Goal: Task Accomplishment & Management: Use online tool/utility

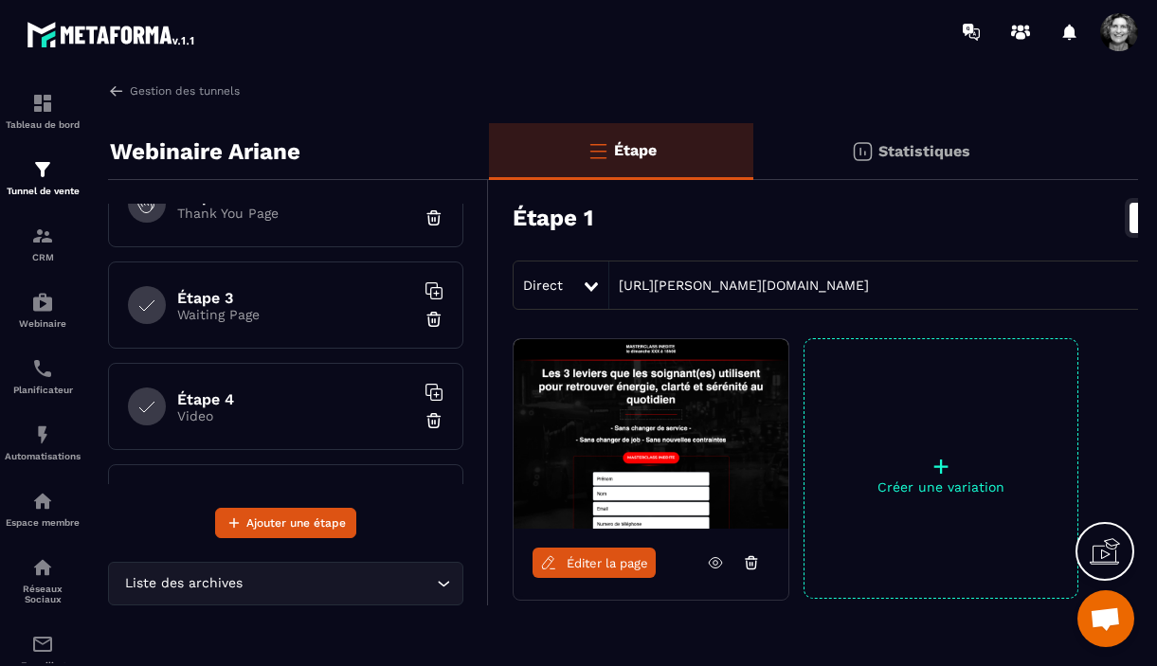
scroll to position [150, 0]
click at [289, 387] on h6 "Étape 4" at bounding box center [295, 395] width 237 height 18
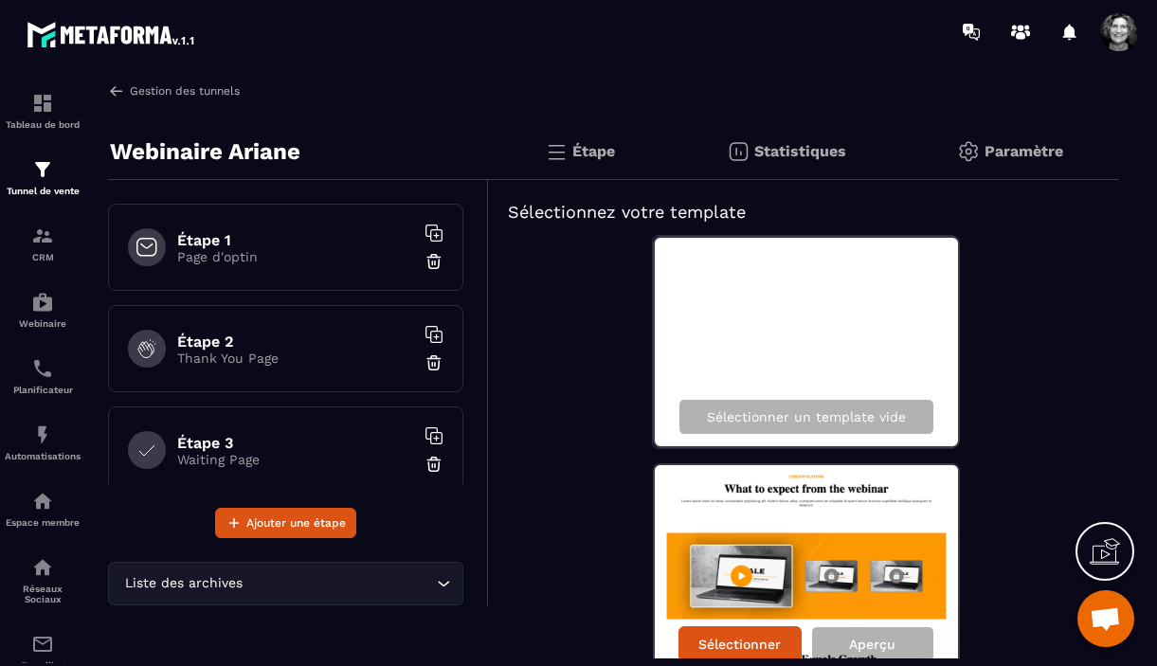
click at [125, 87] on link "Gestion des tunnels" at bounding box center [174, 90] width 132 height 17
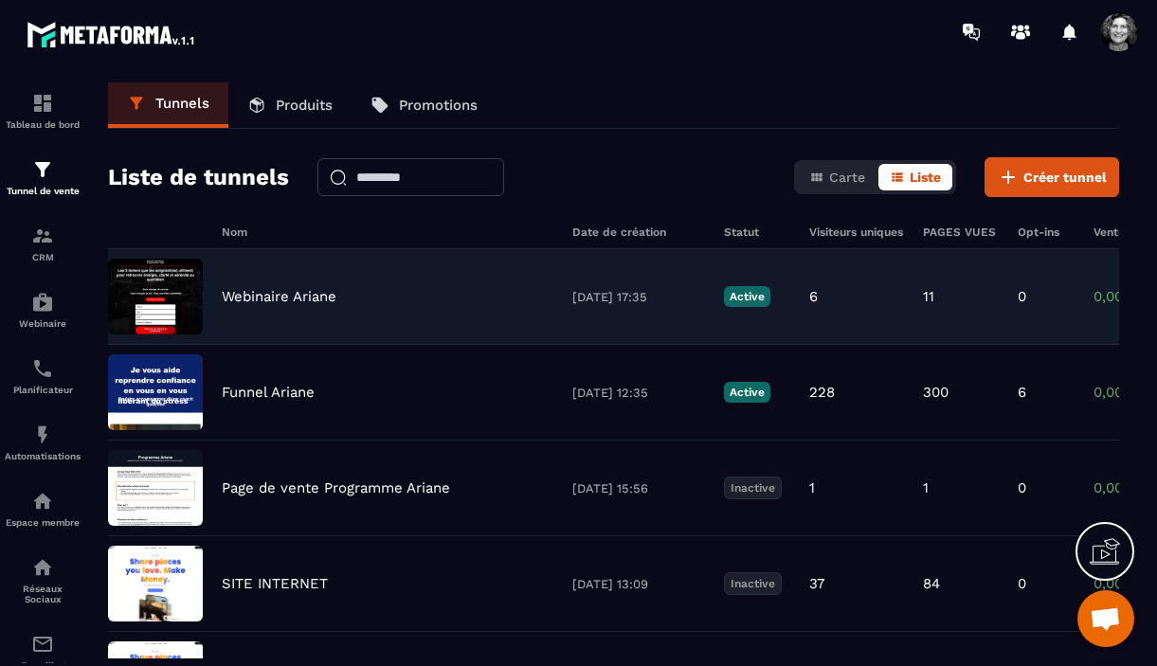
click at [336, 291] on p "Webinaire Ariane" at bounding box center [279, 296] width 115 height 17
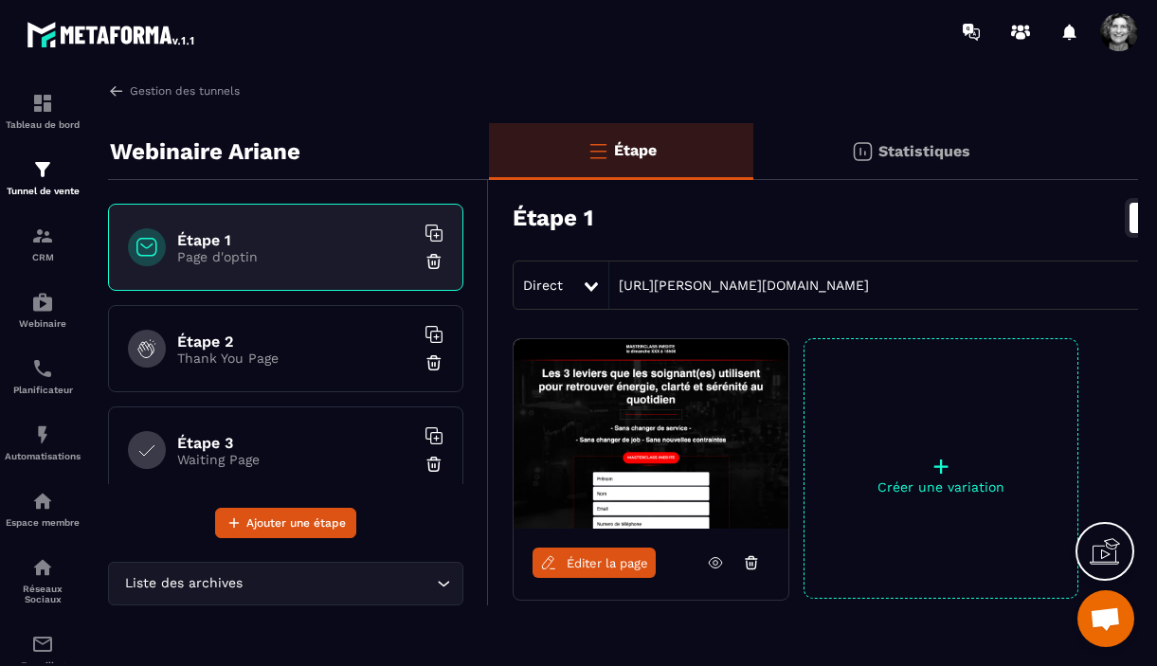
click at [303, 357] on p "Thank You Page" at bounding box center [295, 358] width 237 height 15
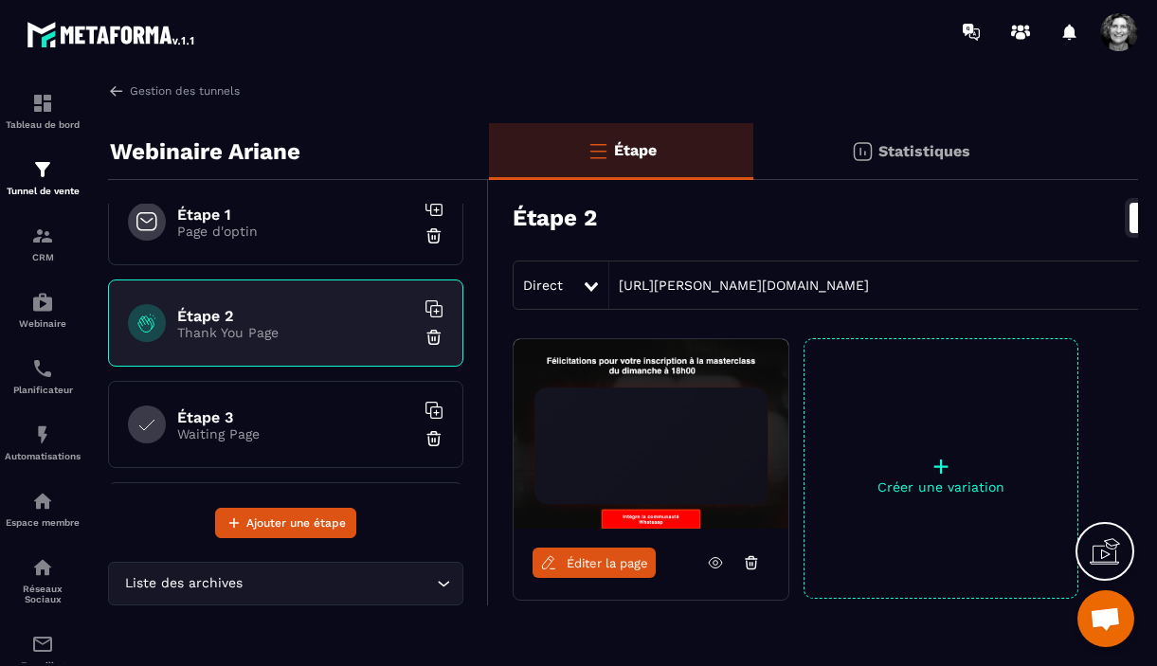
scroll to position [32, 0]
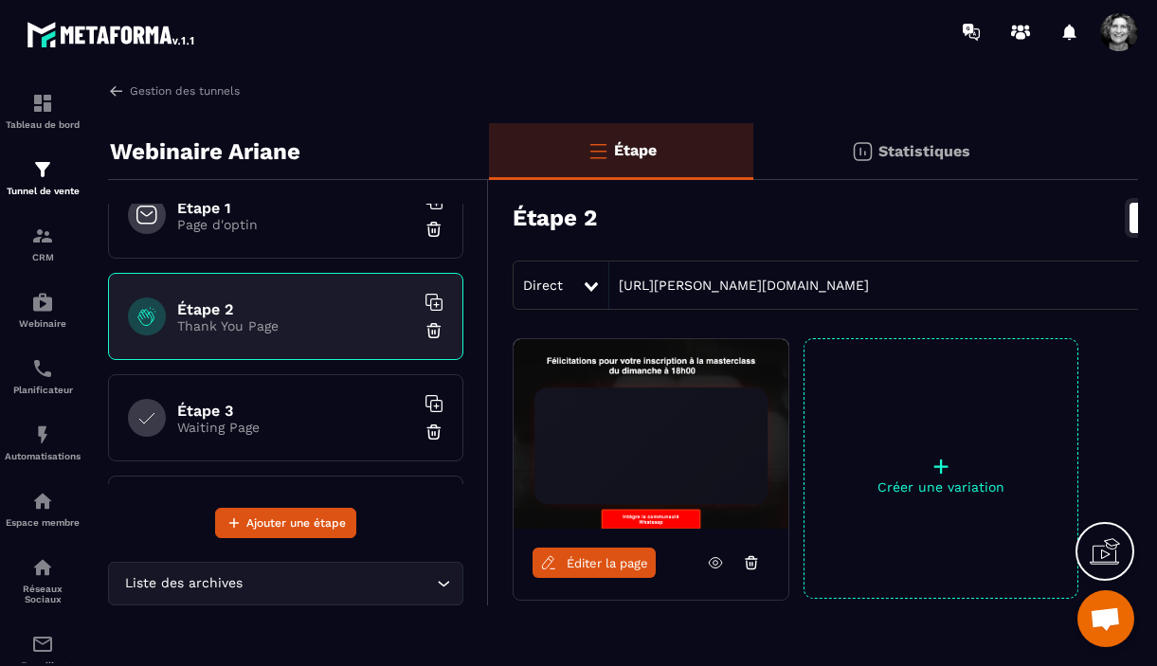
click at [307, 417] on h6 "Étape 3" at bounding box center [295, 411] width 237 height 18
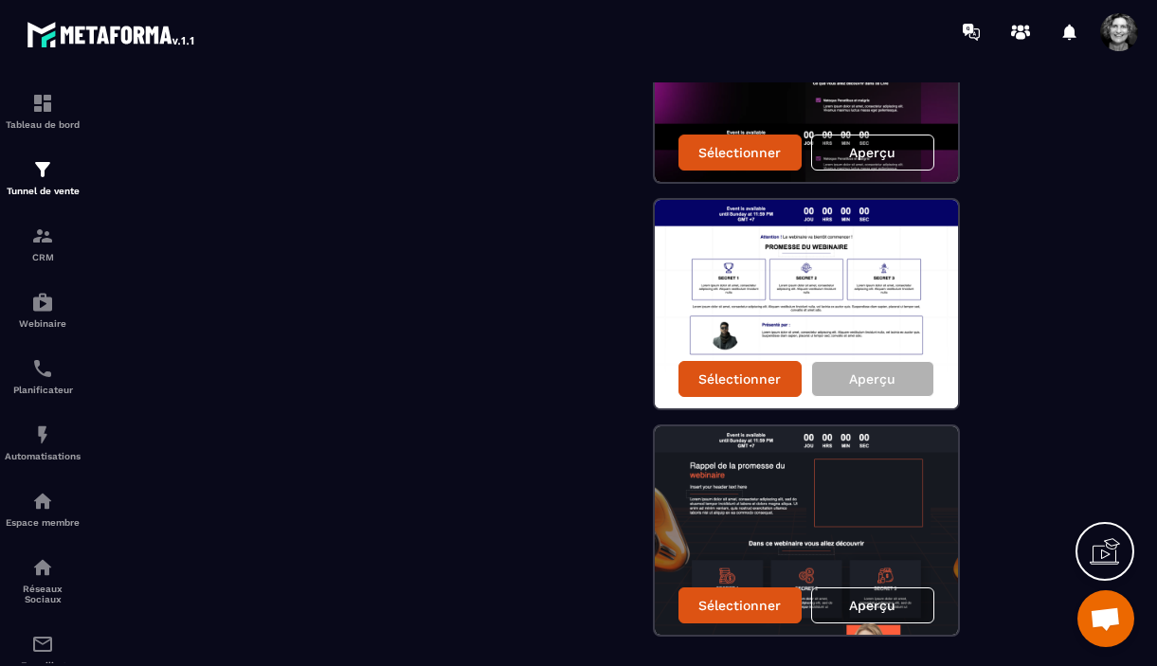
scroll to position [1225, 0]
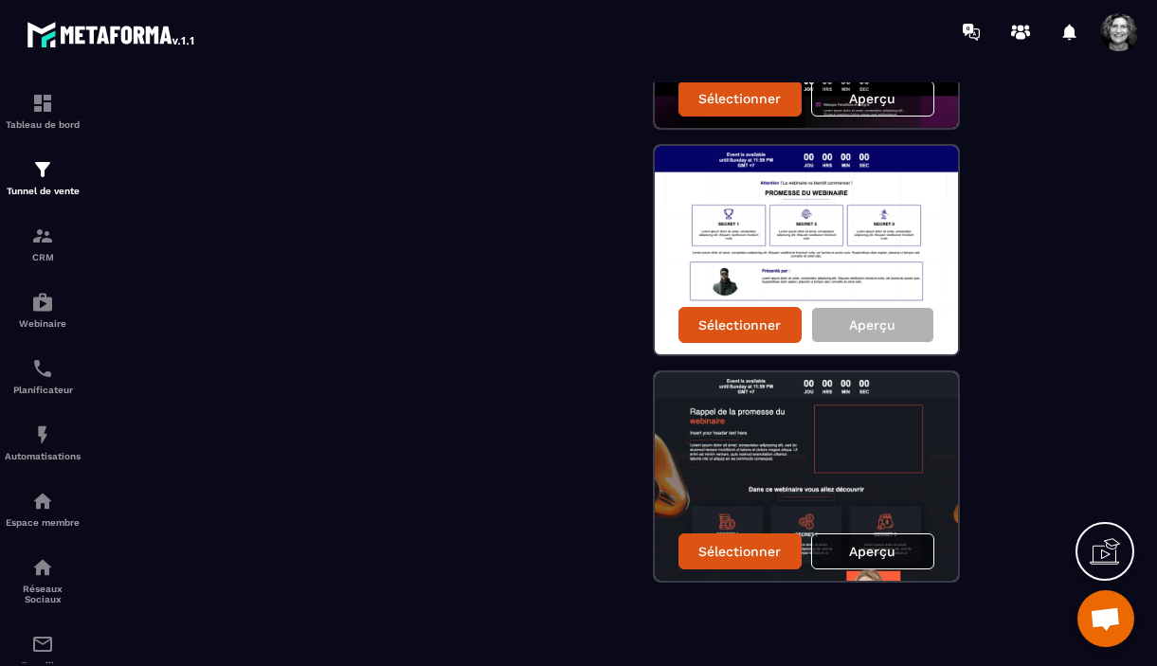
click at [880, 554] on p "Aperçu" at bounding box center [872, 551] width 46 height 15
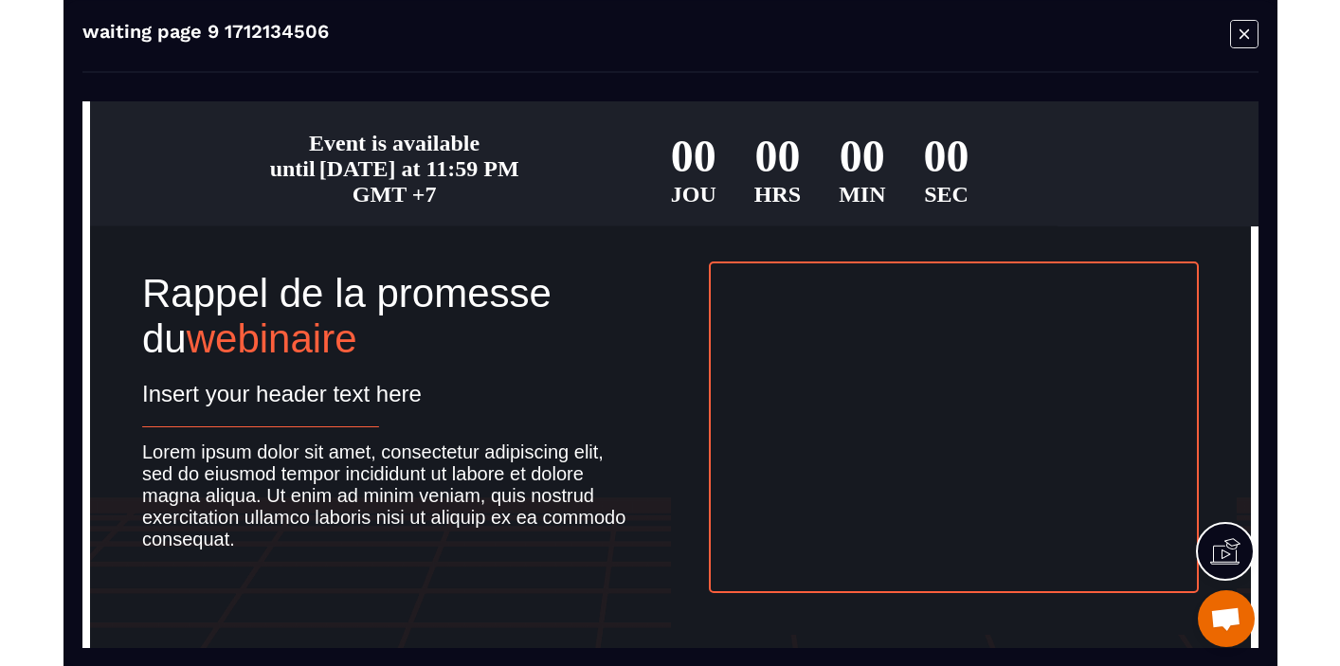
scroll to position [546, 0]
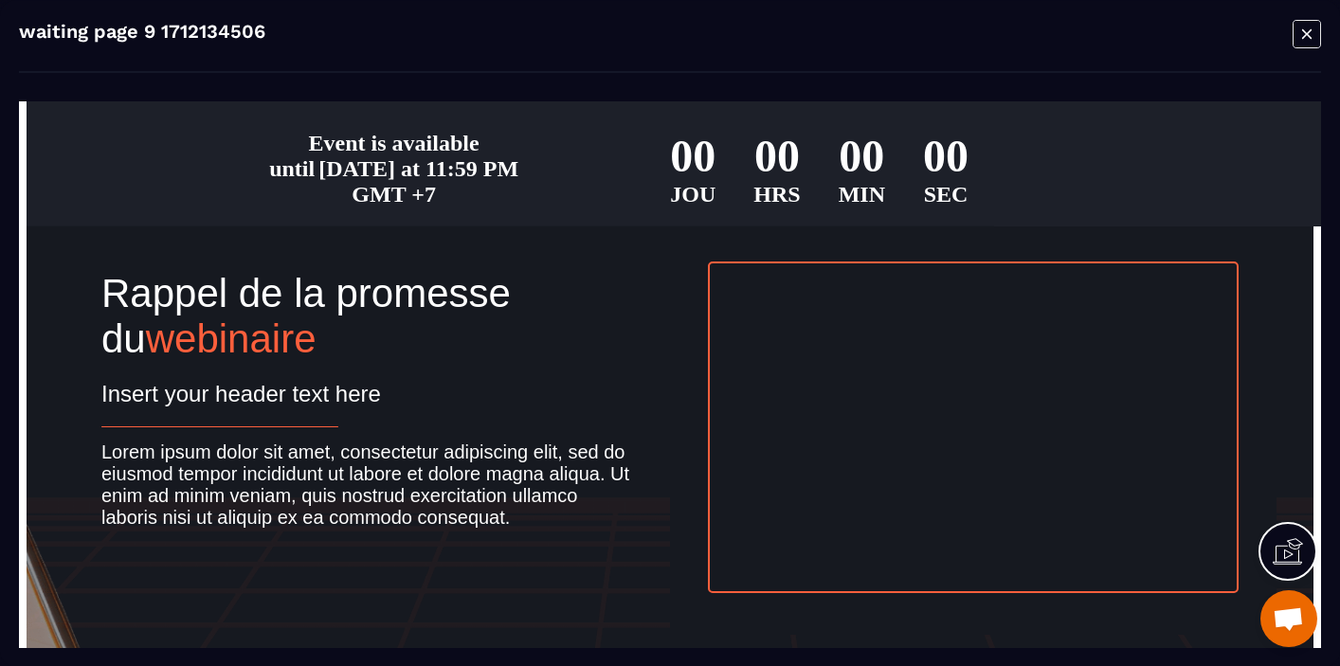
click at [1156, 33] on icon "Modal window" at bounding box center [1307, 33] width 28 height 29
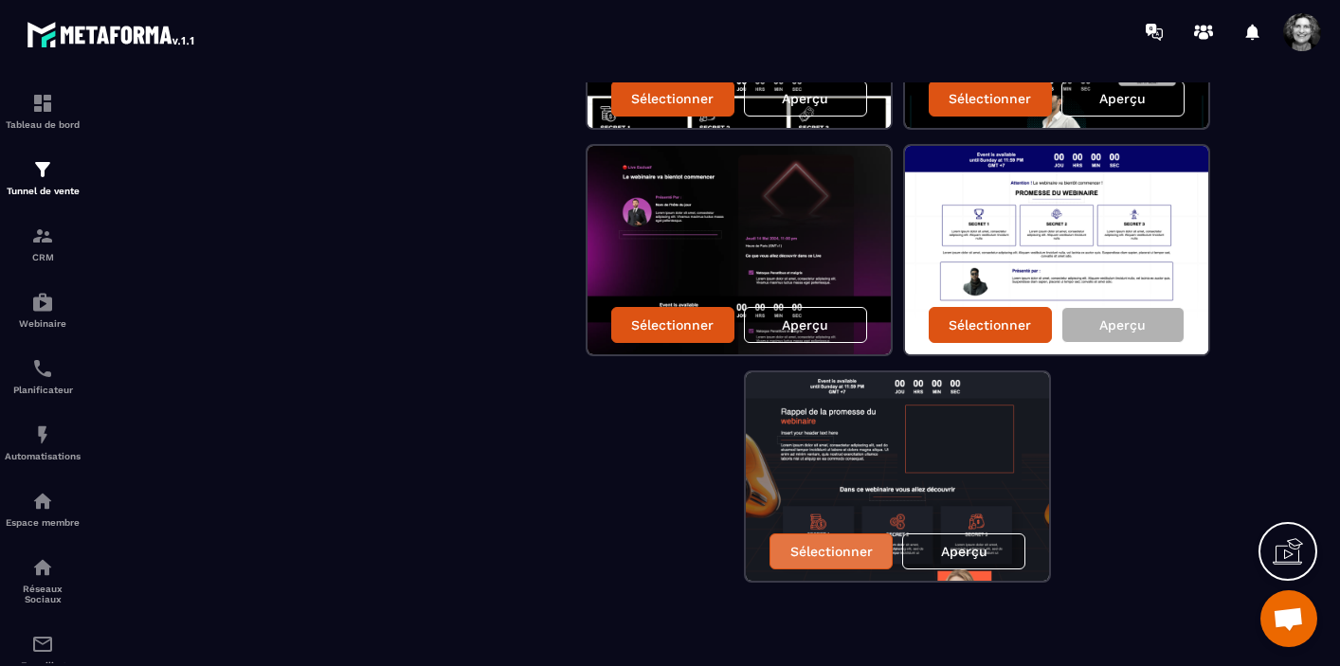
click at [809, 553] on p "Sélectionner" at bounding box center [831, 551] width 82 height 15
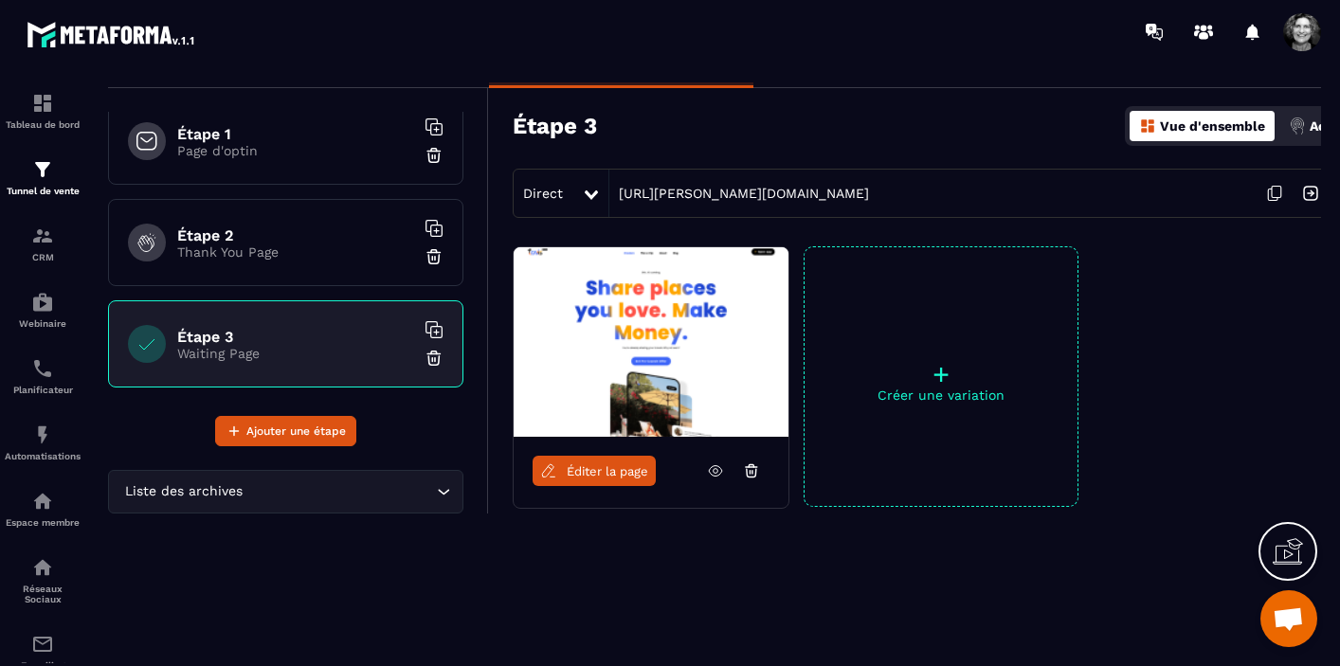
scroll to position [13, 0]
click at [603, 468] on span "Éditer la page" at bounding box center [607, 471] width 81 height 14
